Goal: Transaction & Acquisition: Purchase product/service

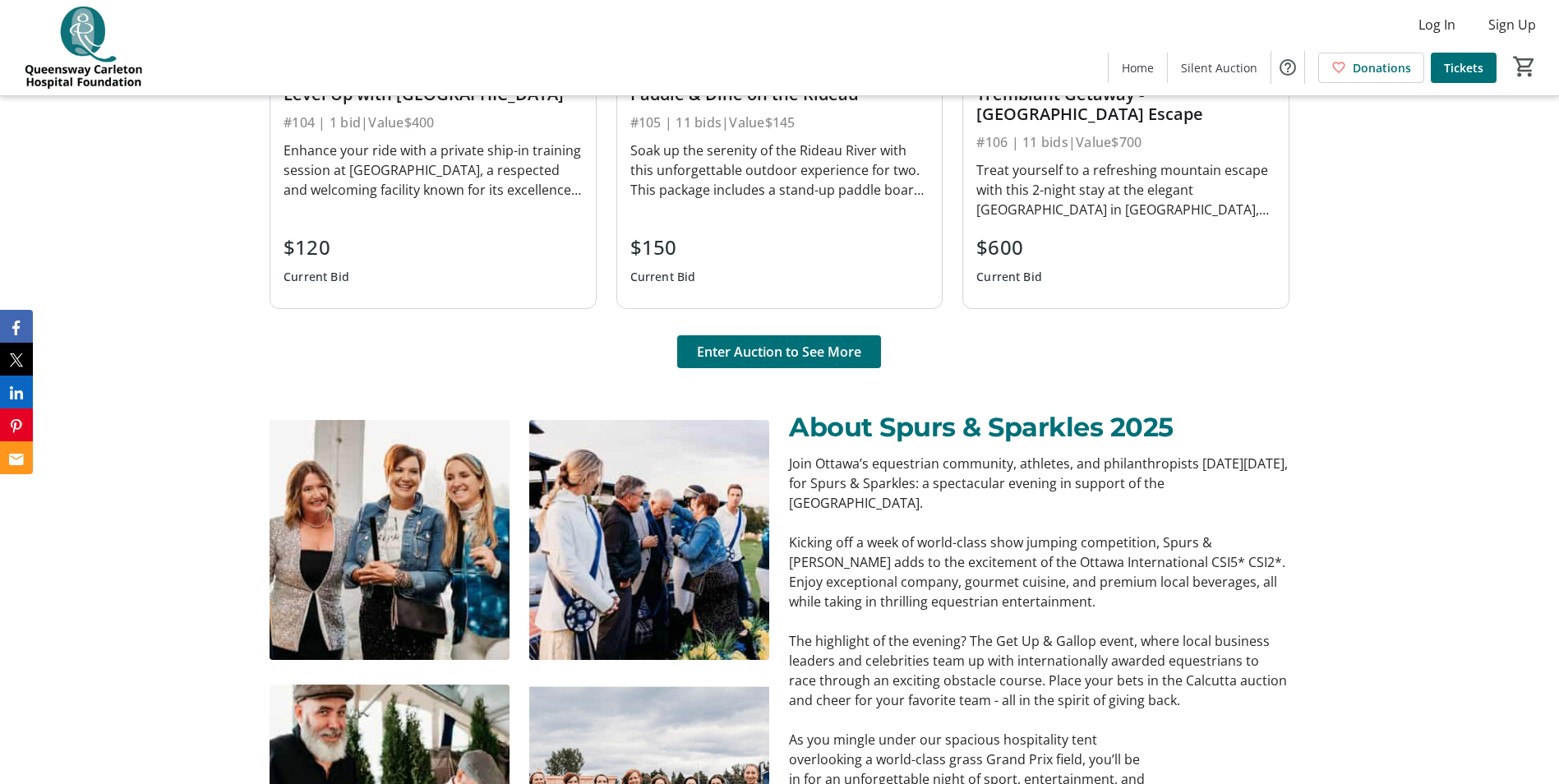
scroll to position [1479, 0]
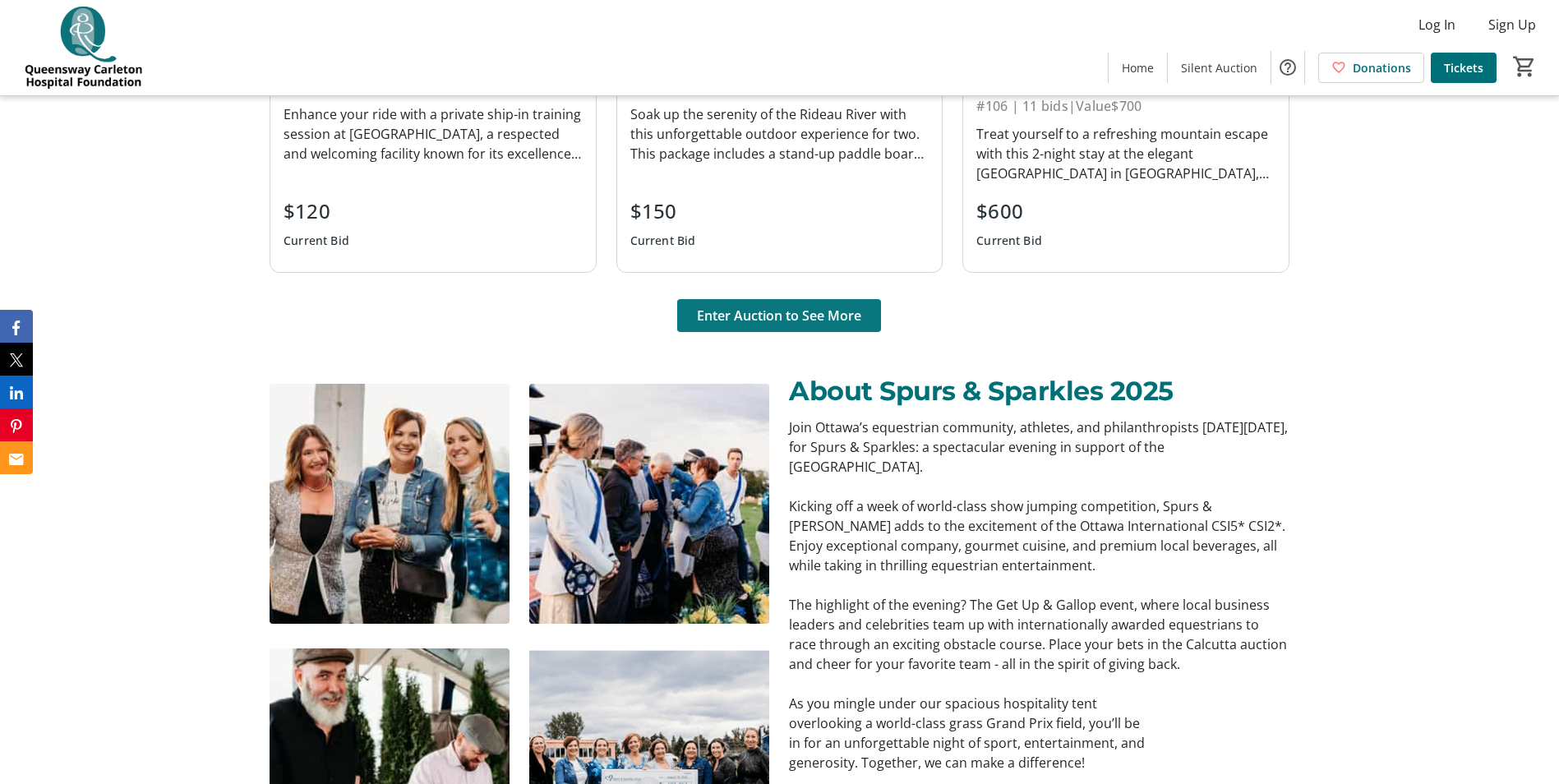
click at [810, 318] on span "Enter Auction to See More" at bounding box center [779, 316] width 165 height 20
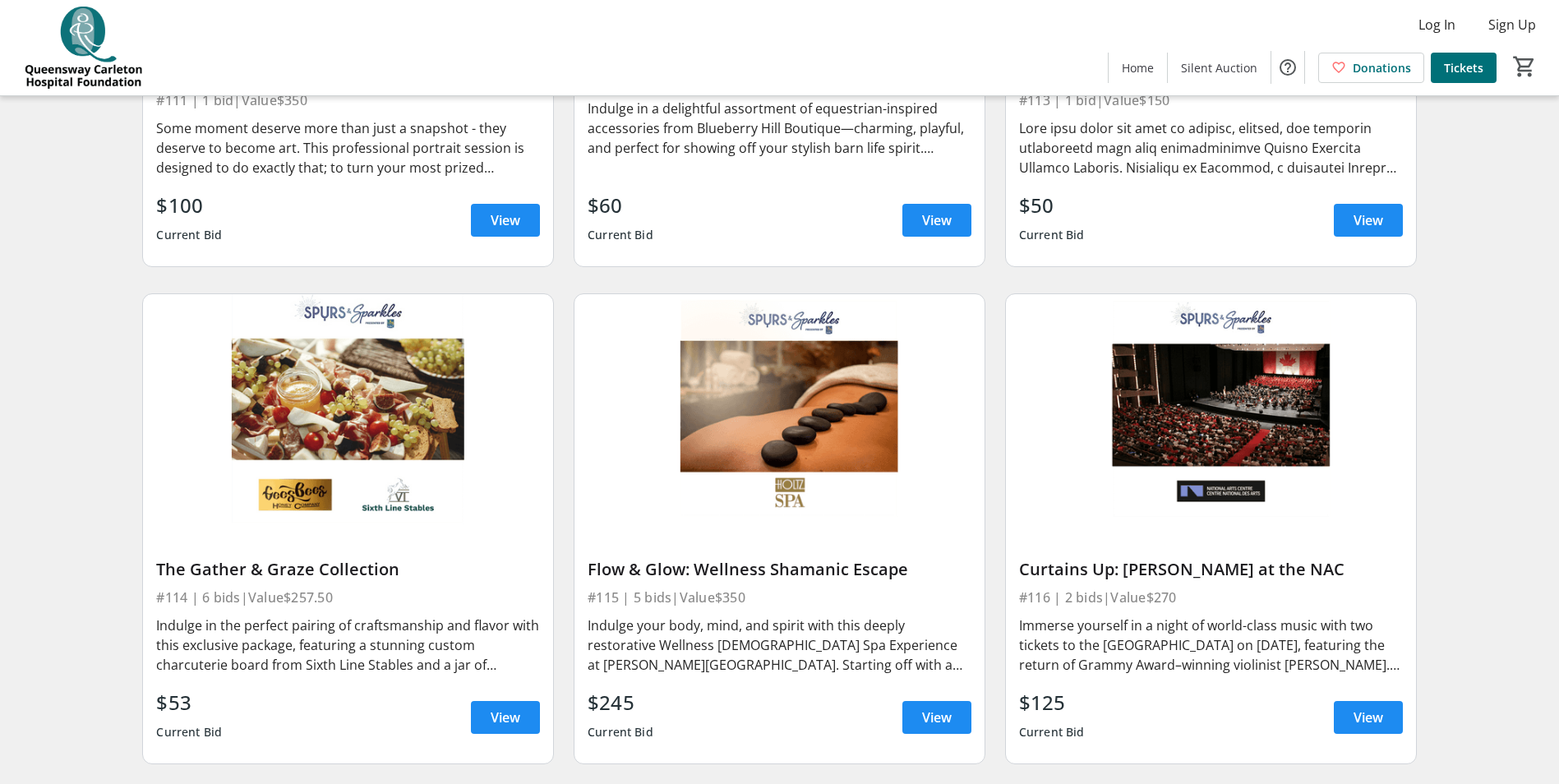
scroll to position [2054, 0]
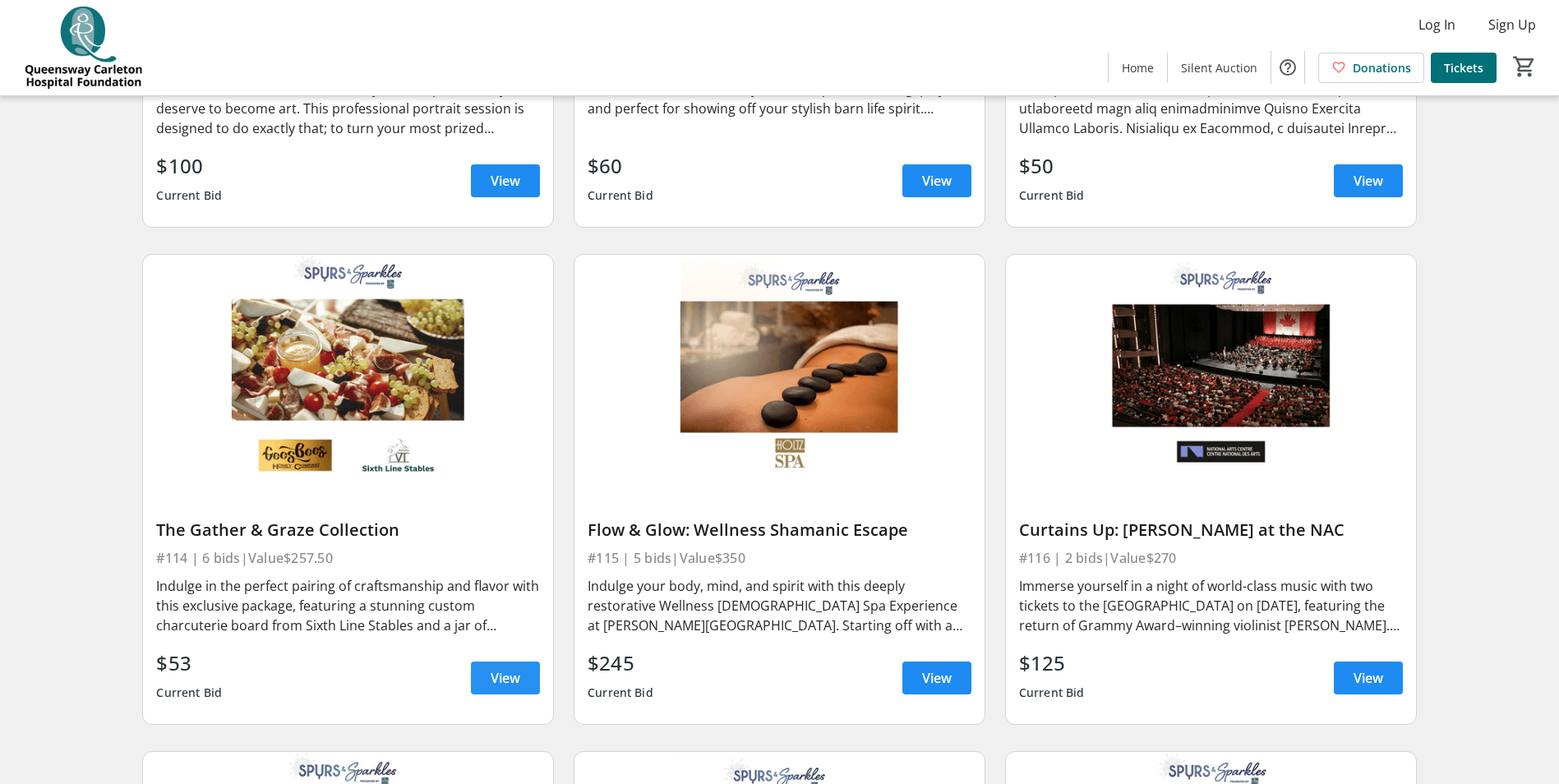
click at [519, 668] on span "View" at bounding box center [505, 678] width 30 height 20
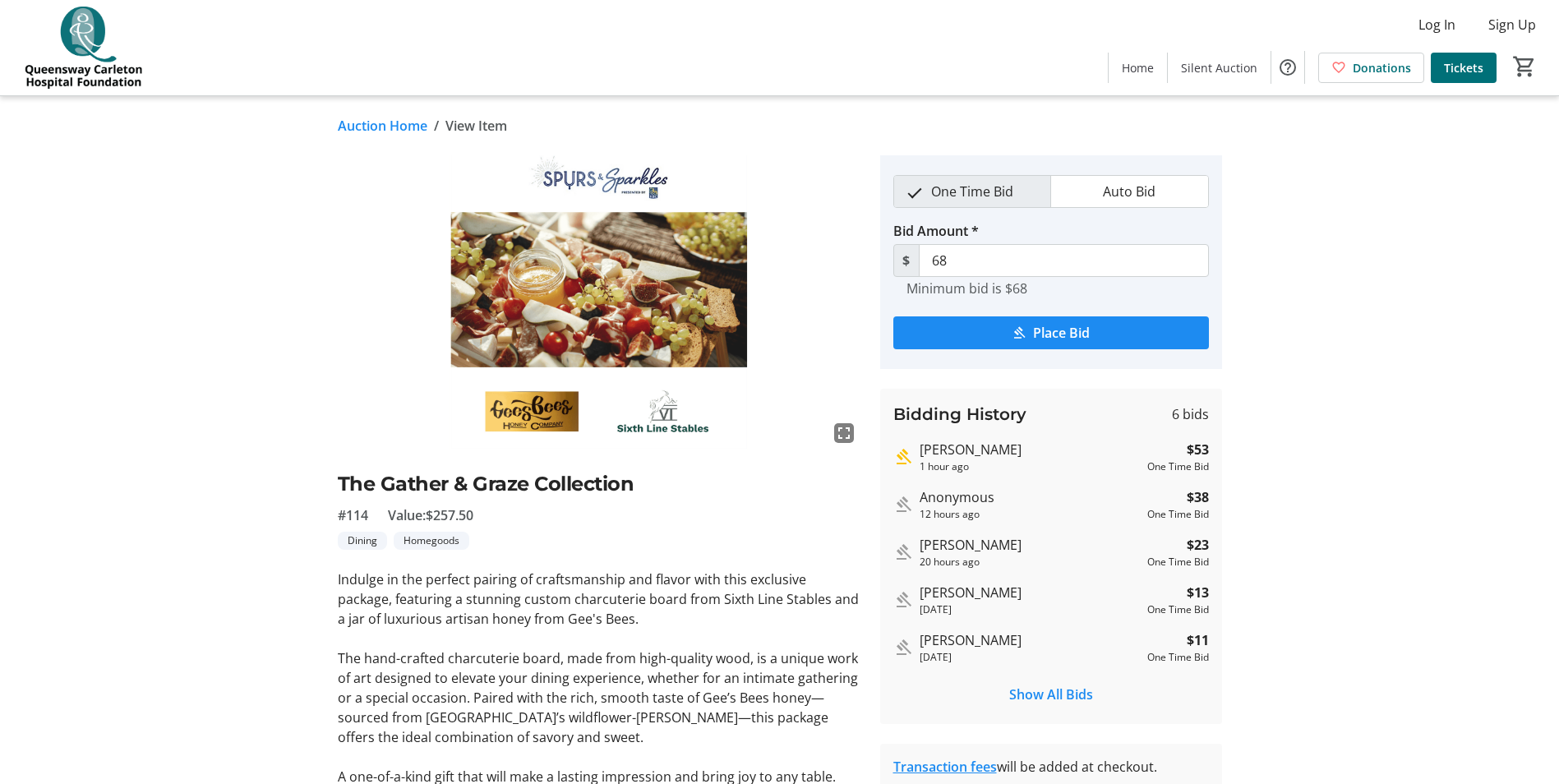
click at [984, 193] on span "One Time Bid" at bounding box center [972, 192] width 102 height 31
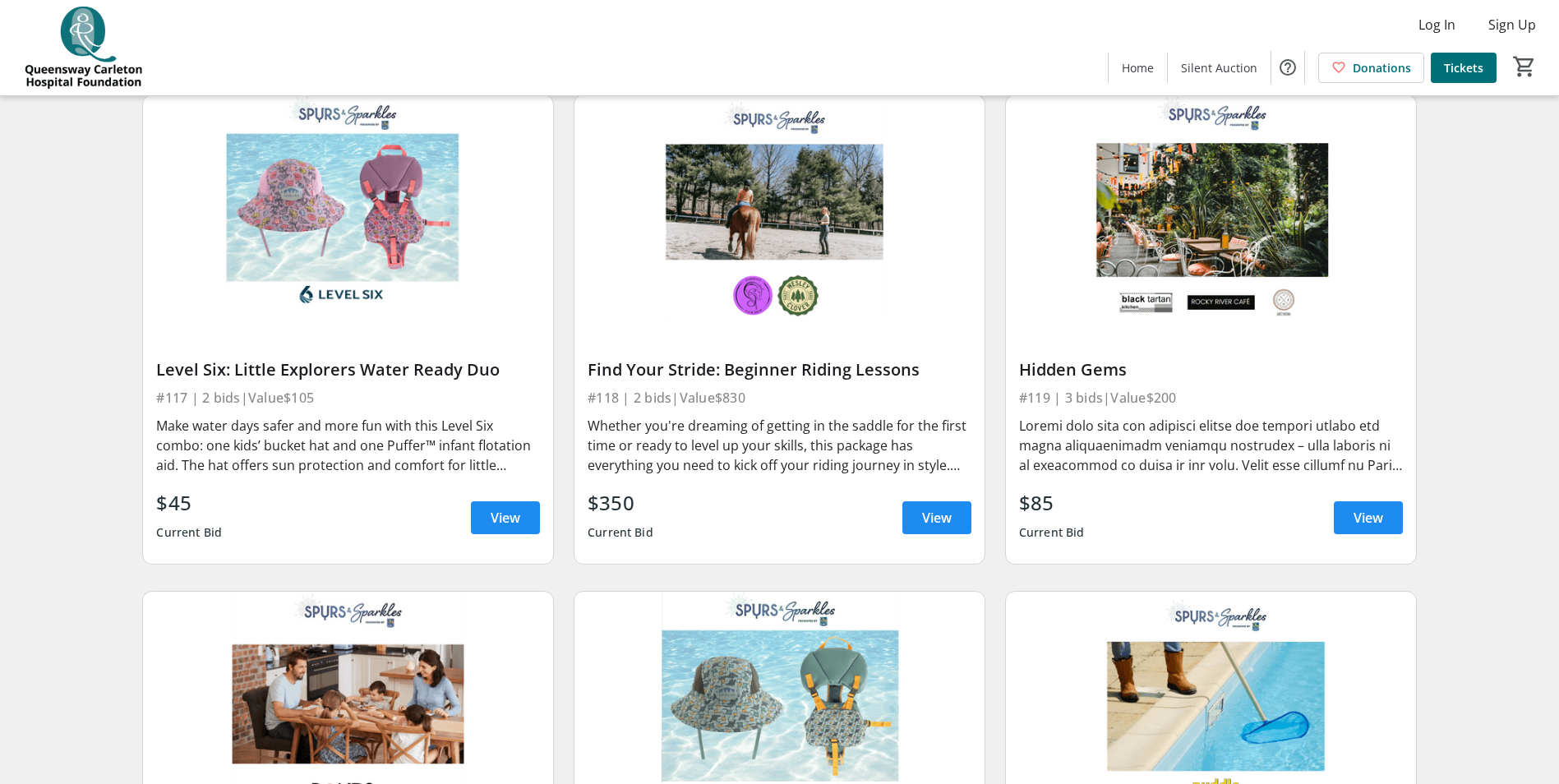
scroll to position [2712, 0]
click at [942, 507] on span "View" at bounding box center [937, 517] width 30 height 20
